Goal: Communication & Community: Connect with others

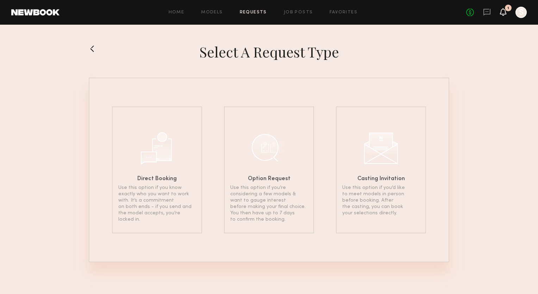
click at [504, 13] on icon at bounding box center [503, 11] width 6 height 5
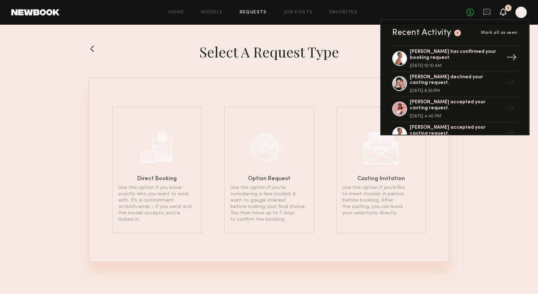
click at [480, 50] on div "[PERSON_NAME] has confirmed your booking request." at bounding box center [456, 55] width 92 height 12
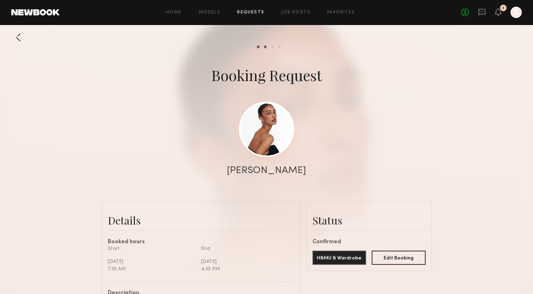
click at [272, 127] on link at bounding box center [266, 128] width 55 height 55
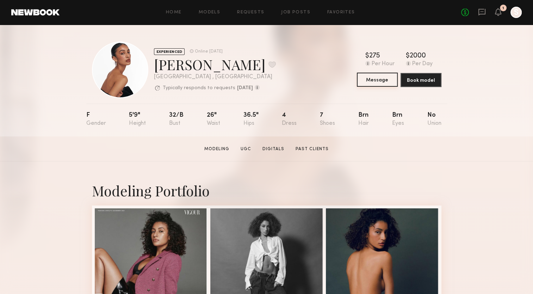
click at [385, 81] on button "Message" at bounding box center [377, 80] width 41 height 14
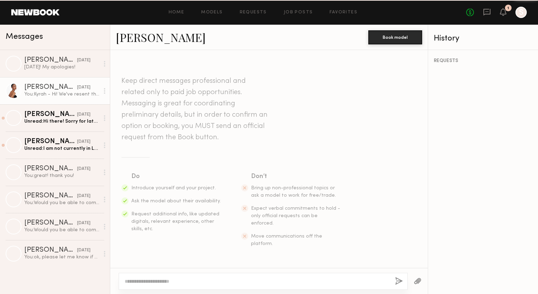
scroll to position [482, 0]
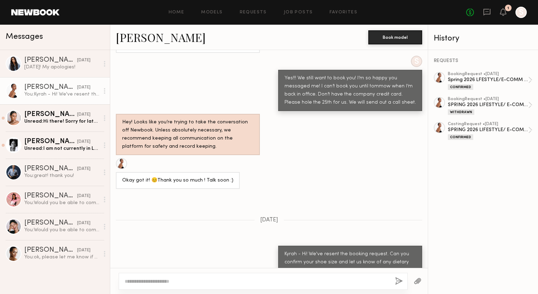
click at [291, 286] on div at bounding box center [263, 280] width 289 height 17
drag, startPoint x: 291, startPoint y: 286, endPoint x: 296, endPoint y: 282, distance: 6.8
click at [296, 282] on div at bounding box center [263, 280] width 289 height 17
click at [296, 282] on textarea at bounding box center [257, 280] width 265 height 7
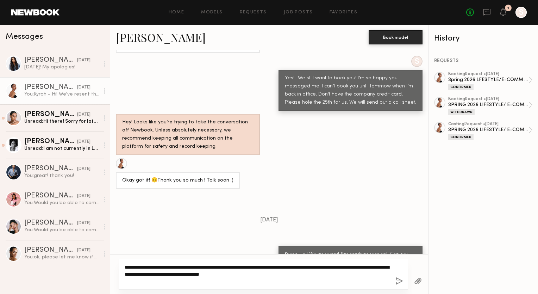
type textarea "**********"
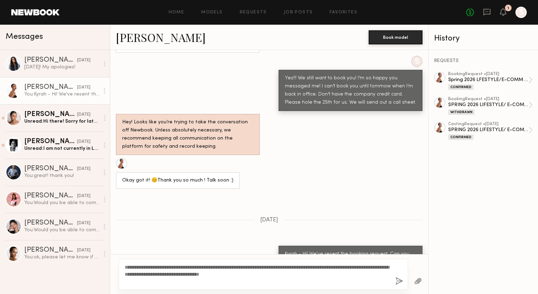
click at [400, 280] on button "button" at bounding box center [399, 281] width 8 height 9
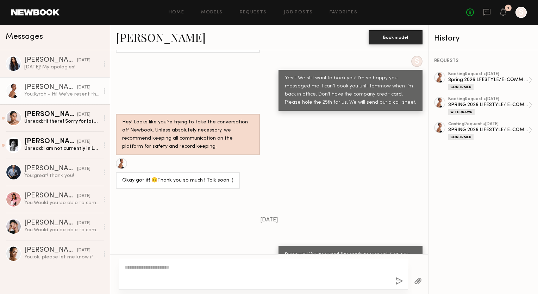
scroll to position [649, 0]
